Goal: Task Accomplishment & Management: Manage account settings

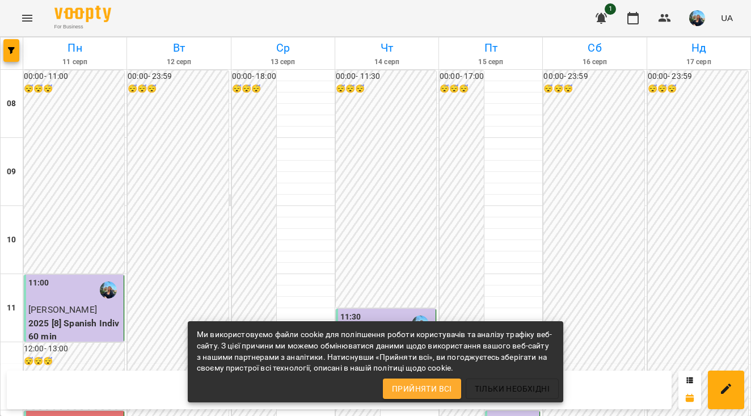
scroll to position [521, 0]
click at [420, 382] on span "Прийняти всі" at bounding box center [422, 389] width 60 height 14
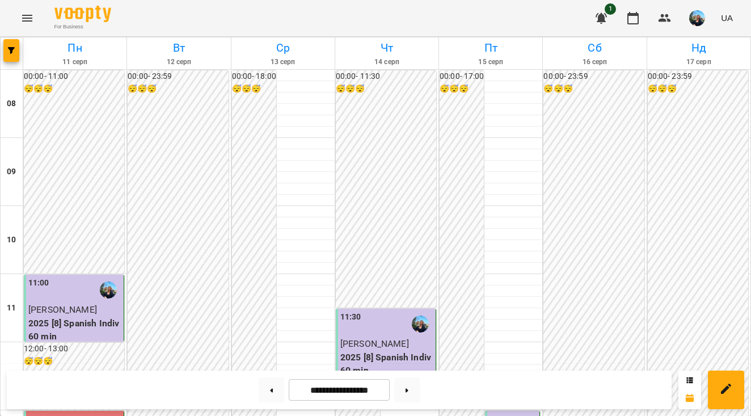
scroll to position [616, 0]
click at [407, 390] on button at bounding box center [407, 389] width 26 height 25
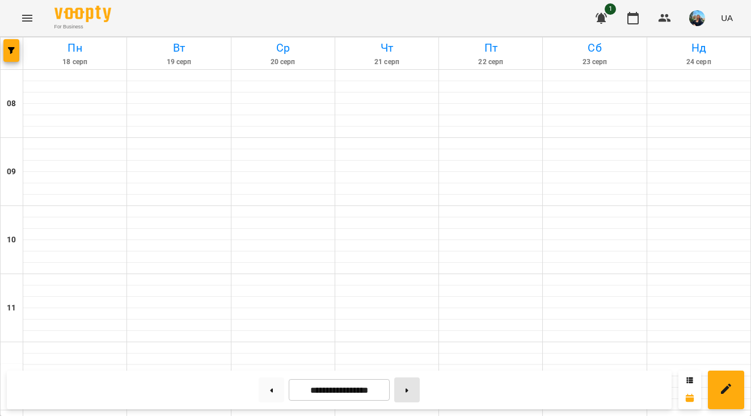
type input "**********"
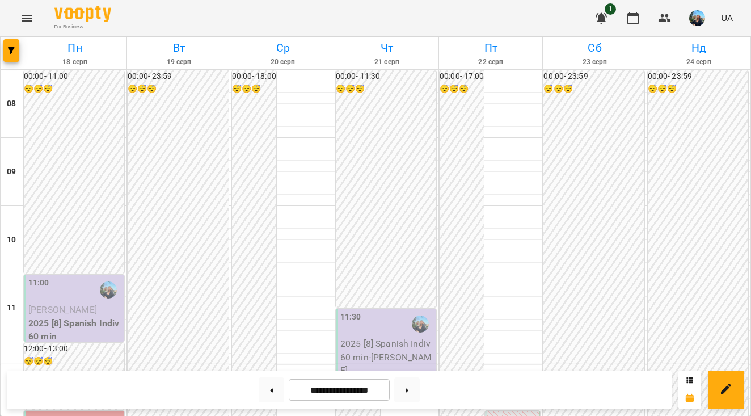
click at [82, 285] on div "11:00" at bounding box center [74, 290] width 93 height 26
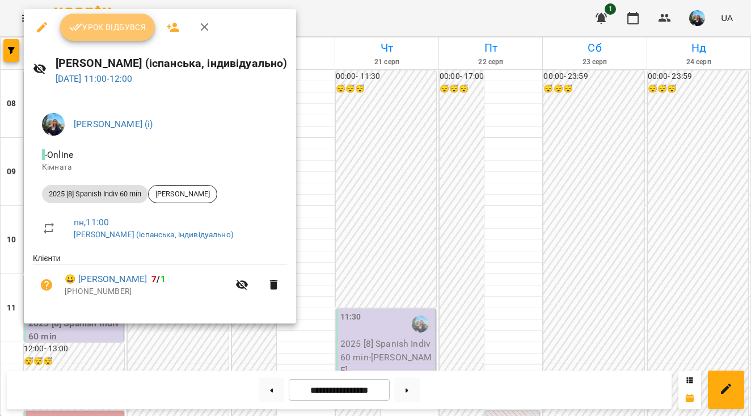
click at [128, 35] on button "Урок відбувся" at bounding box center [107, 27] width 95 height 27
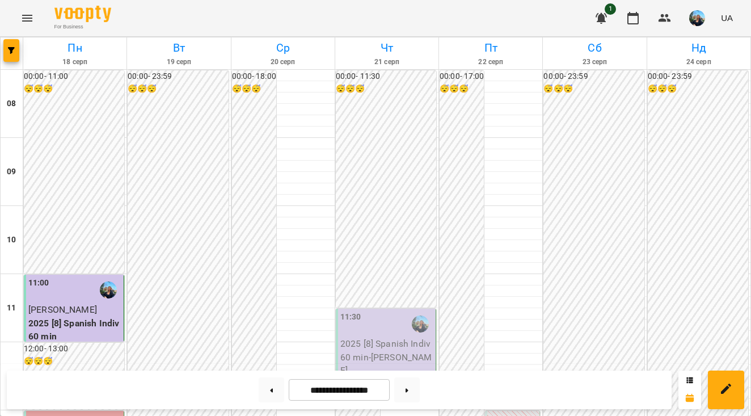
scroll to position [301, 0]
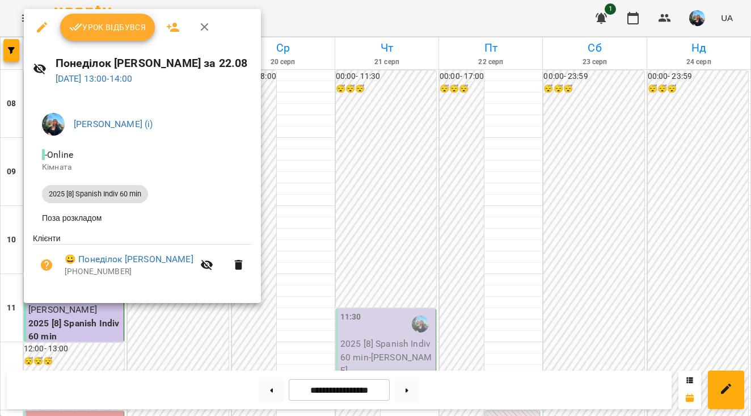
click at [125, 24] on span "Урок відбувся" at bounding box center [107, 27] width 77 height 14
